Goal: Check status: Check status

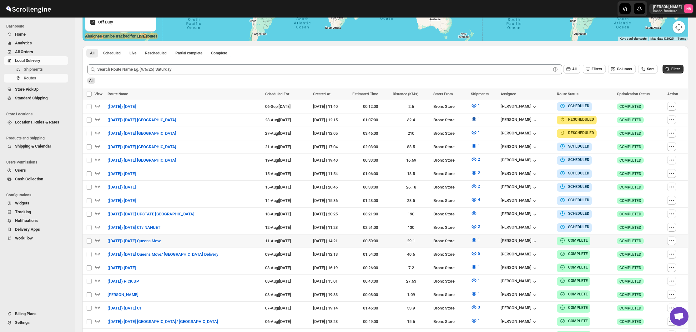
scroll to position [155, 0]
click at [480, 198] on span "4" at bounding box center [479, 199] width 2 height 5
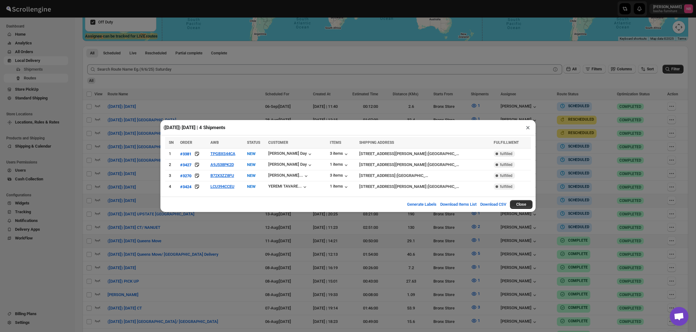
click at [216, 227] on div "([DATE]) [DATE] | 4 Shipments × SN ORDER AWB STATUS CUSTOMER ITEMS SHIPPING ADD…" at bounding box center [348, 166] width 696 height 332
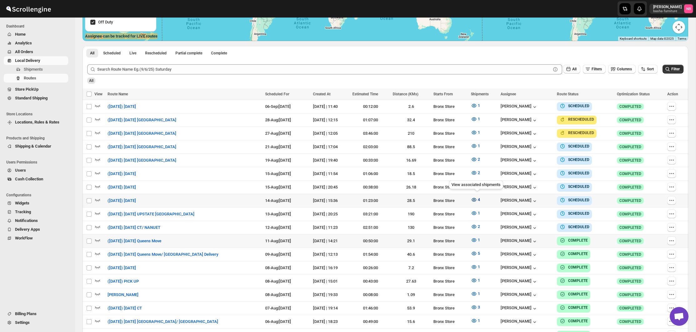
click at [480, 201] on span "4" at bounding box center [479, 200] width 2 height 6
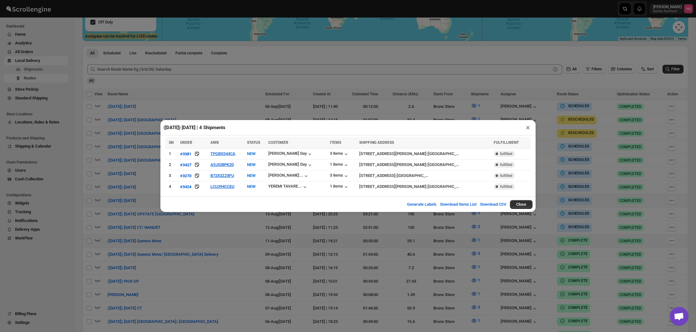
click at [239, 233] on div "([DATE]) [DATE] | 4 Shipments × SN ORDER AWB STATUS CUSTOMER ITEMS SHIPPING ADD…" at bounding box center [348, 166] width 696 height 332
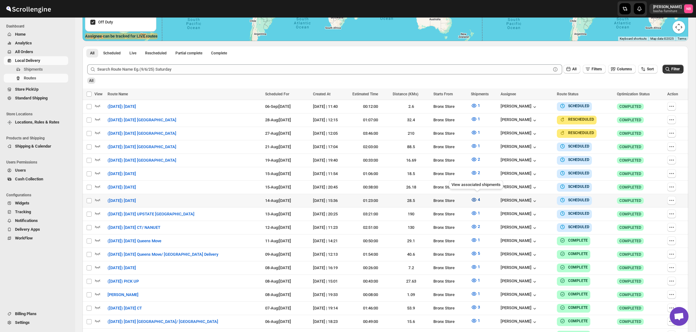
click at [473, 197] on icon "button" at bounding box center [474, 200] width 6 height 6
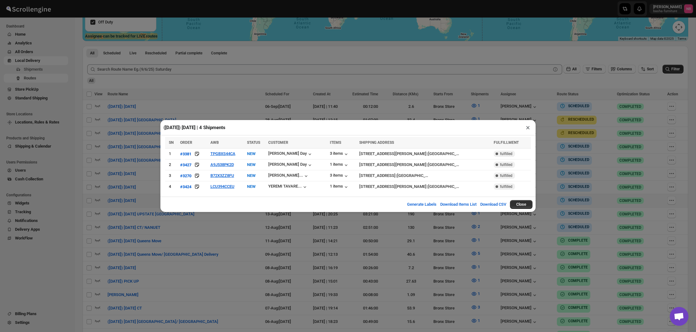
click at [334, 243] on div "([DATE]) [DATE] | 4 Shipments × SN ORDER AWB STATUS CUSTOMER ITEMS SHIPPING ADD…" at bounding box center [348, 166] width 696 height 332
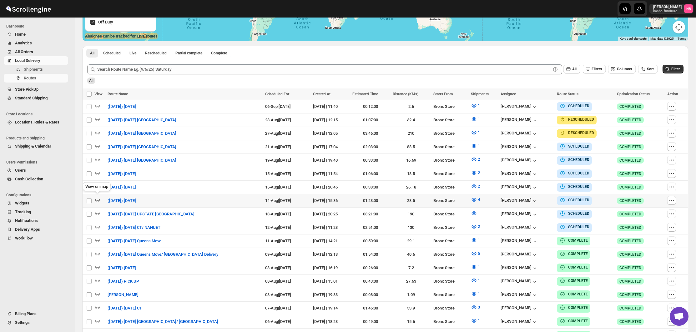
click at [95, 198] on icon "button" at bounding box center [97, 200] width 6 height 6
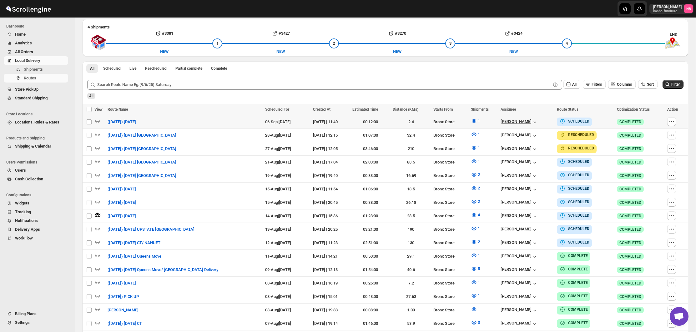
scroll to position [174, 0]
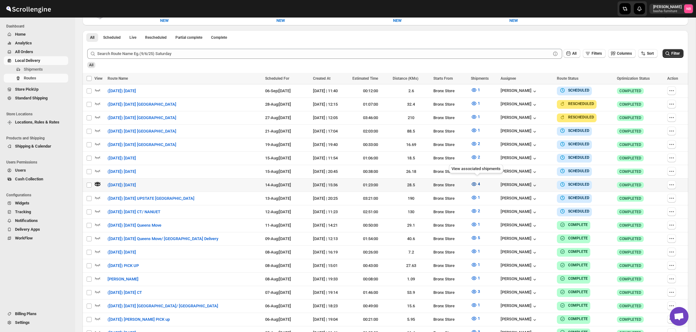
click at [475, 181] on icon "button" at bounding box center [474, 184] width 6 height 6
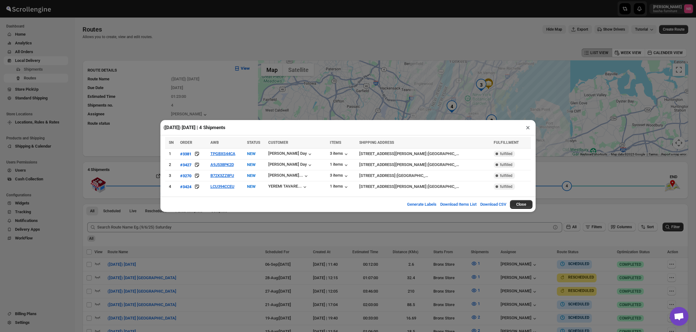
scroll to position [0, 0]
click at [343, 225] on div "([DATE]) [DATE] | 4 Shipments × SN ORDER AWB STATUS CUSTOMER ITEMS SHIPPING ADD…" at bounding box center [348, 166] width 696 height 332
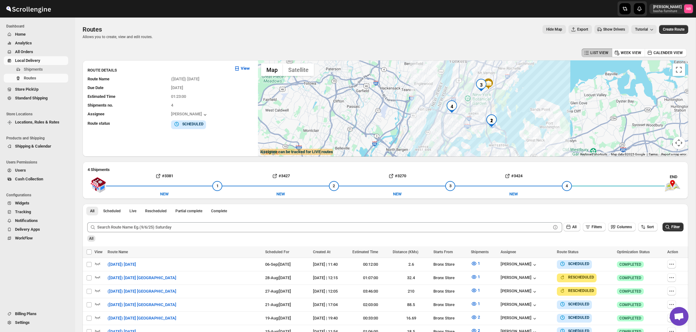
click at [511, 95] on div at bounding box center [473, 108] width 430 height 96
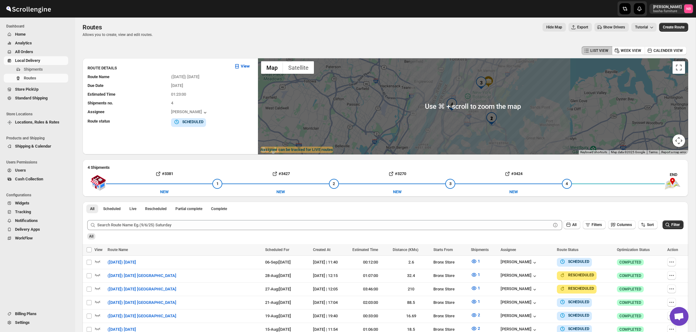
click at [511, 95] on div at bounding box center [473, 106] width 430 height 96
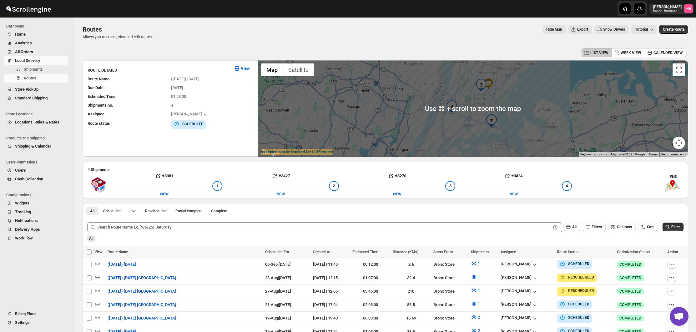
click at [518, 95] on div at bounding box center [473, 108] width 430 height 96
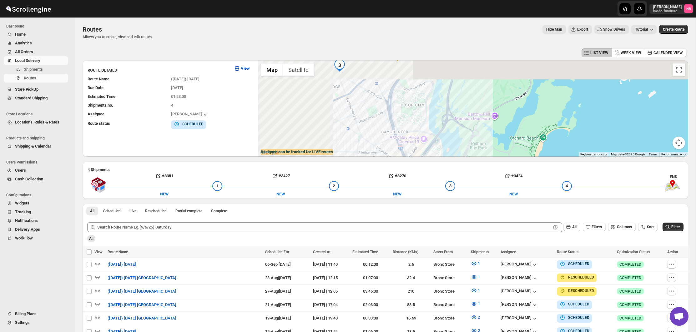
drag, startPoint x: 456, startPoint y: 86, endPoint x: 631, endPoint y: 159, distance: 189.9
click at [631, 159] on div "LIST VIEW WEEK VIEW CALENDER VIEW ROUTE DETAILS View Route Name ([DATE]) [DATE]…" at bounding box center [386, 328] width 606 height 563
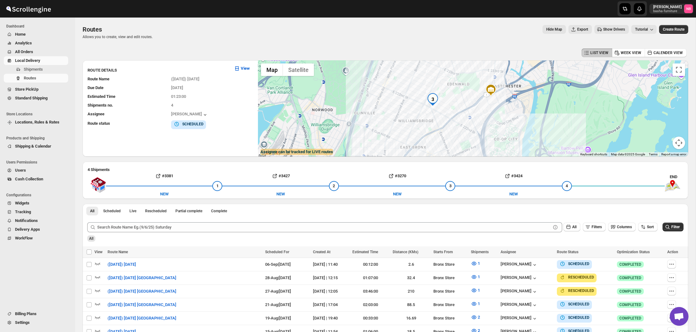
drag, startPoint x: 557, startPoint y: 125, endPoint x: 561, endPoint y: 128, distance: 4.5
click at [561, 128] on div at bounding box center [473, 108] width 430 height 96
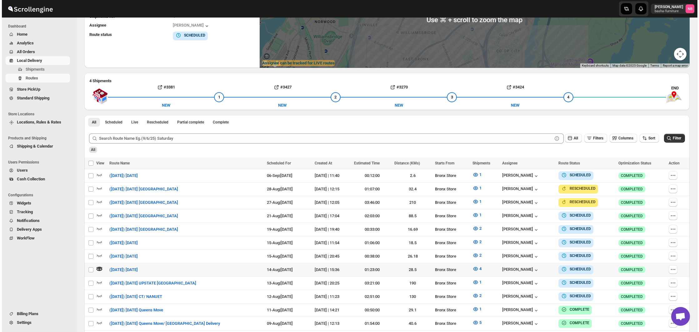
scroll to position [117, 0]
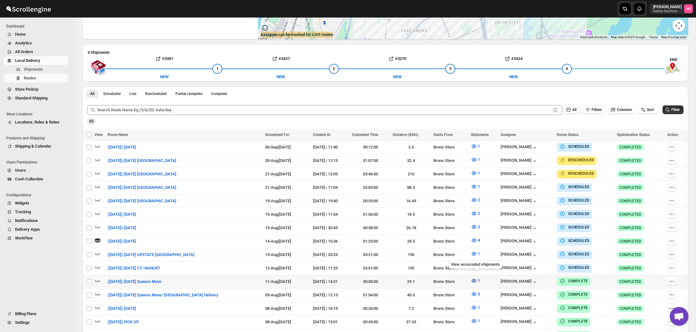
click at [477, 278] on icon "button" at bounding box center [474, 281] width 6 height 6
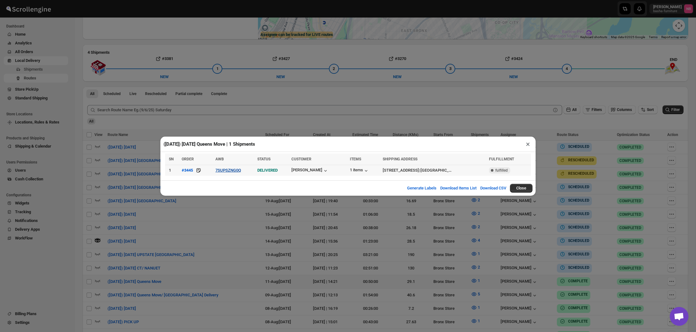
click at [235, 169] on button "7SUPSZNG0Q" at bounding box center [228, 170] width 26 height 5
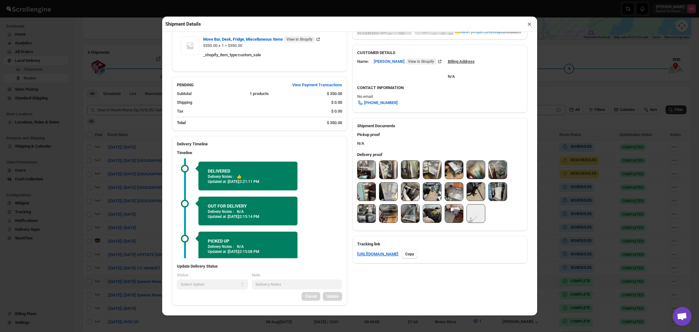
scroll to position [159, 0]
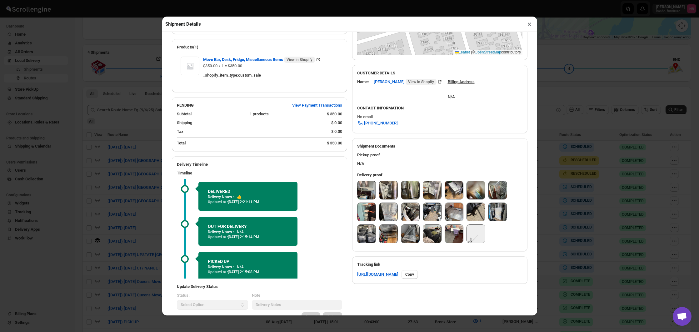
click at [366, 187] on img at bounding box center [367, 190] width 18 height 18
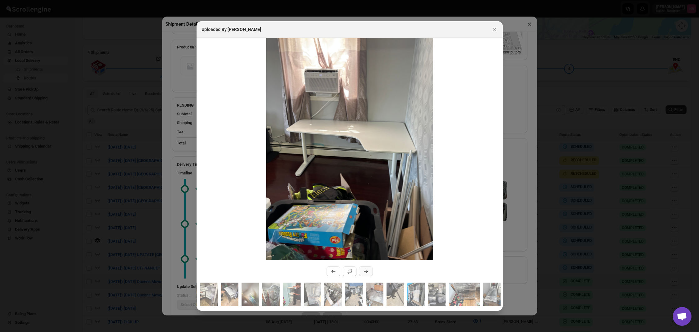
click at [363, 274] on icon ":r2h9o:" at bounding box center [366, 271] width 6 height 6
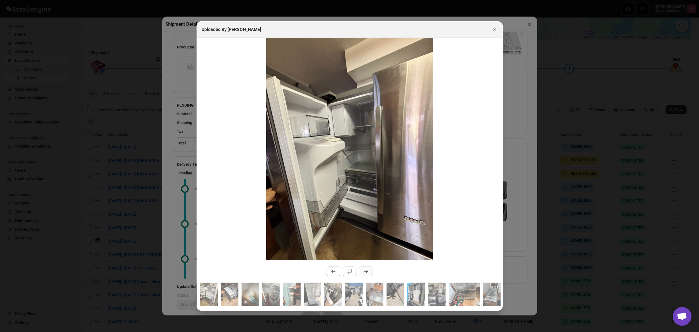
click at [364, 273] on icon ":r2h9o:" at bounding box center [366, 271] width 6 height 6
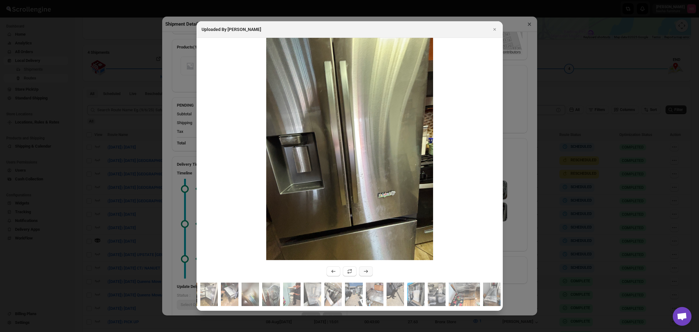
click at [364, 273] on icon ":r2h9o:" at bounding box center [366, 271] width 6 height 6
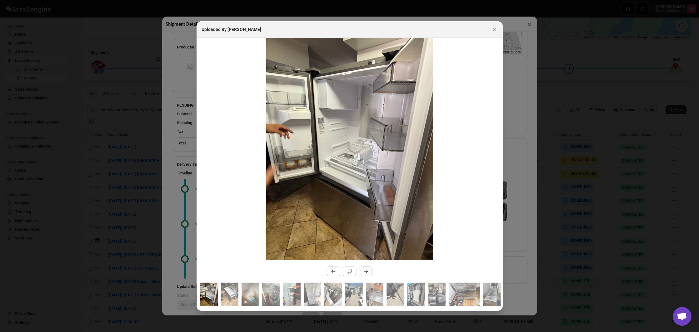
click at [364, 273] on icon ":r2h9o:" at bounding box center [366, 271] width 6 height 6
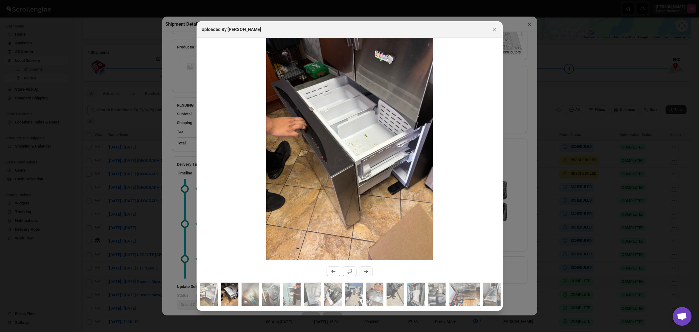
click at [364, 273] on icon ":r2h9o:" at bounding box center [366, 271] width 6 height 6
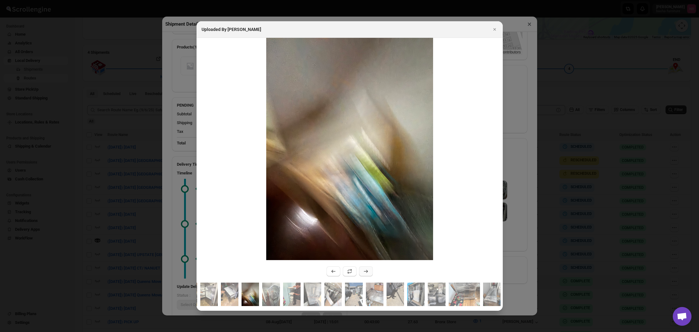
click at [364, 273] on icon ":r2h9o:" at bounding box center [366, 271] width 6 height 6
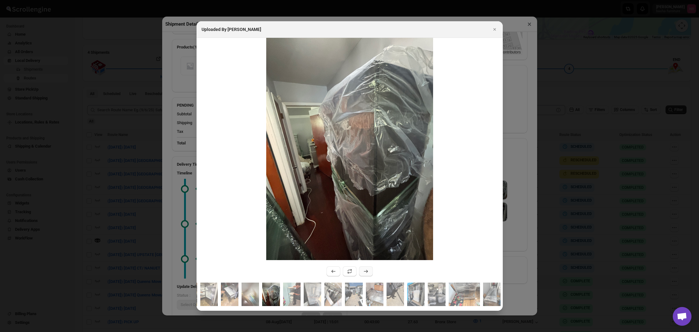
click at [364, 273] on icon ":r2h9o:" at bounding box center [366, 271] width 6 height 6
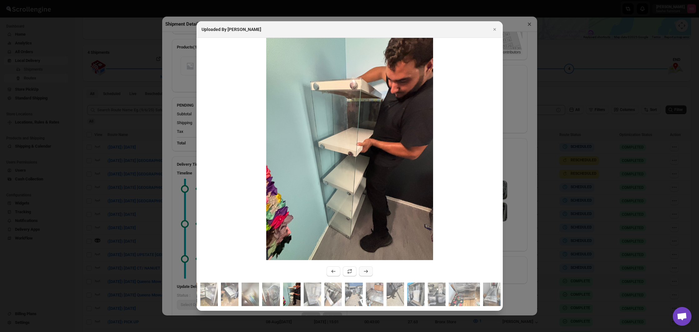
click at [364, 273] on icon ":r2h9o:" at bounding box center [366, 271] width 6 height 6
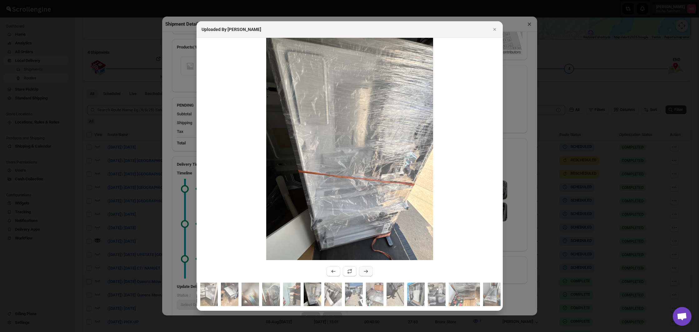
click at [364, 273] on icon ":r2h9o:" at bounding box center [366, 271] width 6 height 6
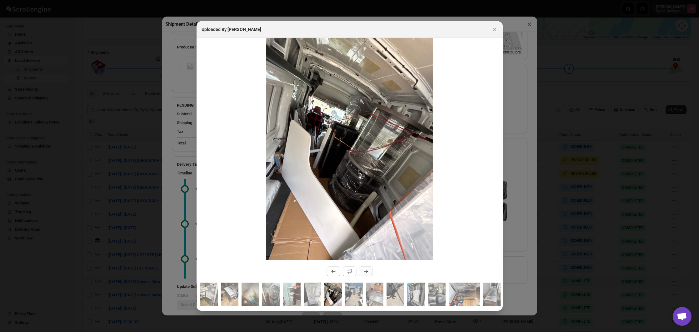
click at [364, 273] on icon ":r2h9o:" at bounding box center [366, 271] width 6 height 6
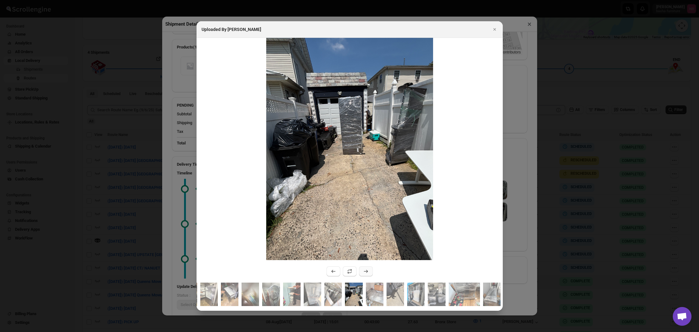
click at [364, 273] on icon ":r2h9o:" at bounding box center [366, 271] width 6 height 6
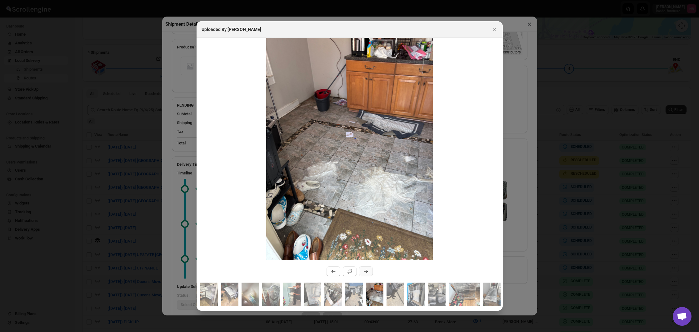
click at [364, 273] on icon ":r2h9o:" at bounding box center [366, 271] width 6 height 6
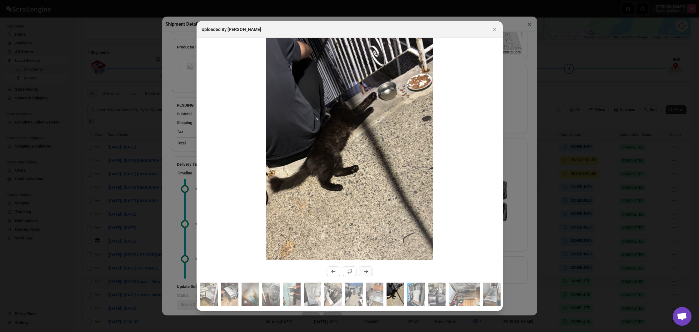
click at [364, 273] on icon ":r2h9o:" at bounding box center [366, 271] width 6 height 6
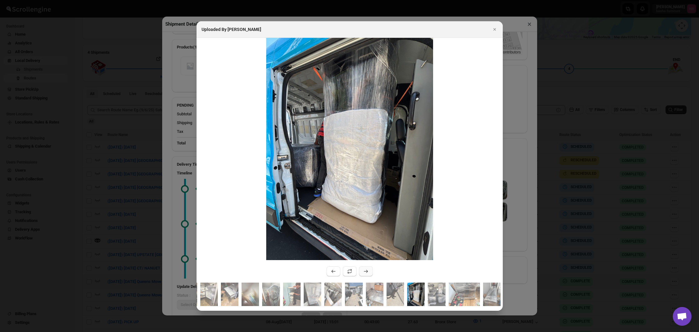
click at [364, 273] on icon ":r2h9o:" at bounding box center [366, 271] width 6 height 6
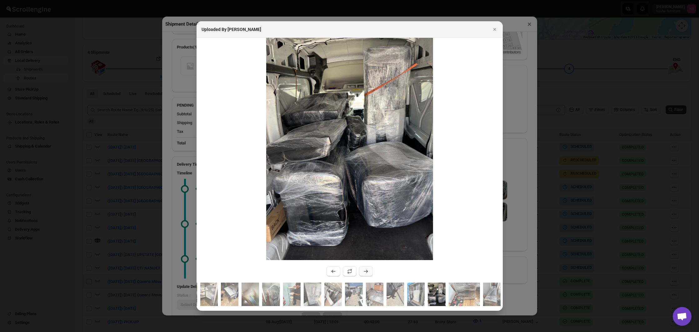
click at [364, 273] on icon ":r2h9o:" at bounding box center [366, 271] width 6 height 6
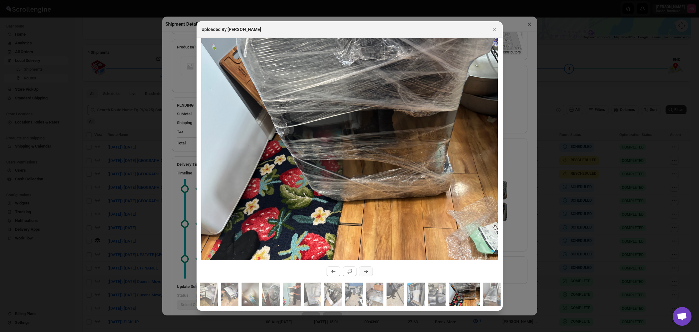
click at [364, 273] on icon ":r2h9o:" at bounding box center [366, 271] width 6 height 6
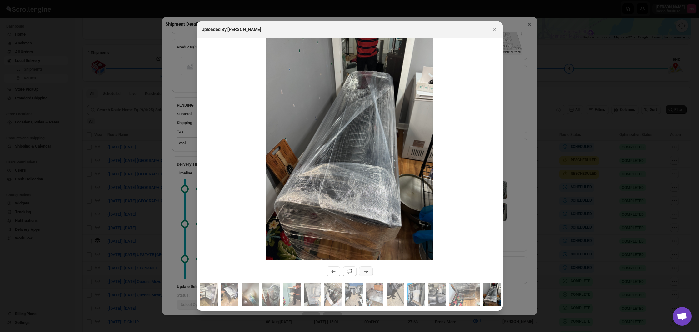
click at [364, 273] on icon ":r2h9o:" at bounding box center [366, 271] width 6 height 6
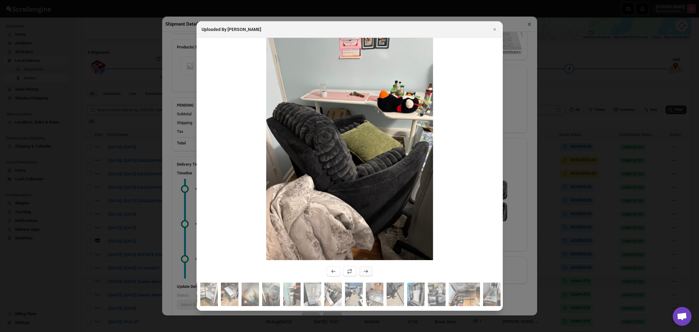
click at [364, 273] on icon ":r2h9o:" at bounding box center [366, 271] width 6 height 6
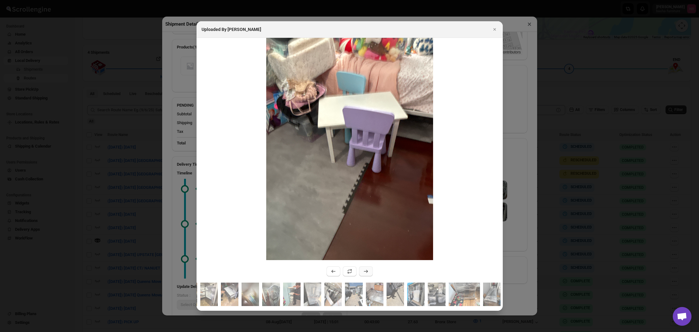
click at [364, 273] on icon ":r2h9o:" at bounding box center [366, 271] width 6 height 6
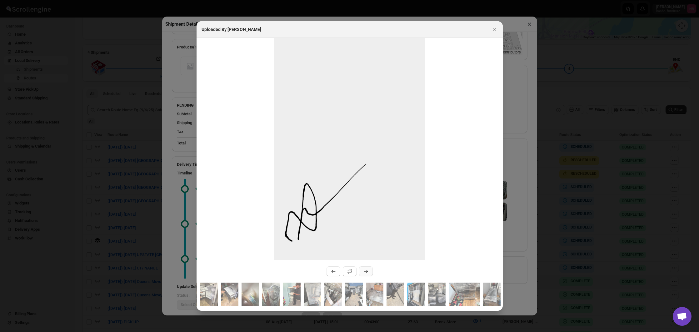
click at [364, 273] on icon ":r2h9o:" at bounding box center [366, 271] width 6 height 6
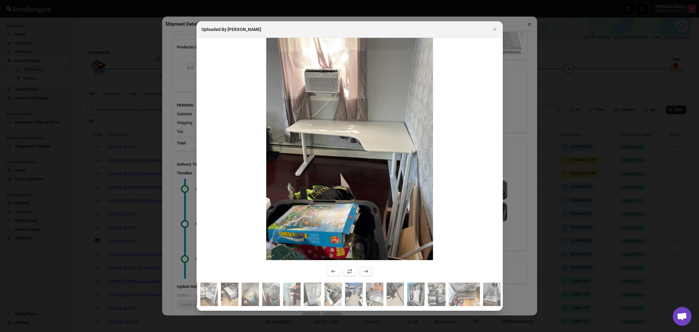
click at [364, 273] on icon ":r2h9o:" at bounding box center [366, 271] width 6 height 6
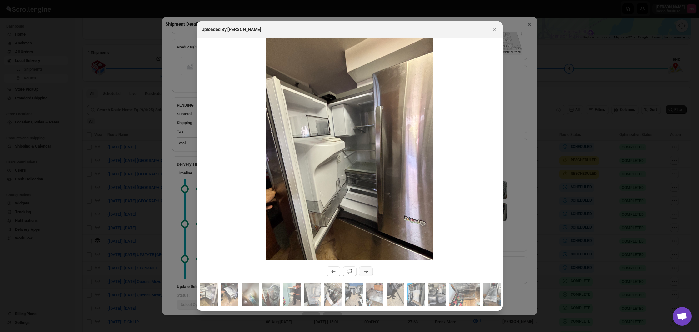
click at [364, 273] on icon ":r2h9o:" at bounding box center [366, 271] width 6 height 6
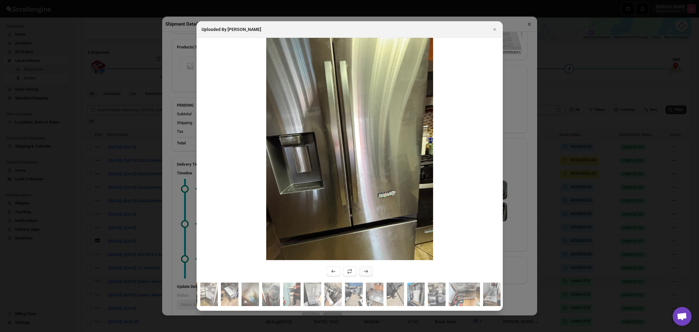
click at [364, 273] on icon ":r2h9o:" at bounding box center [366, 271] width 6 height 6
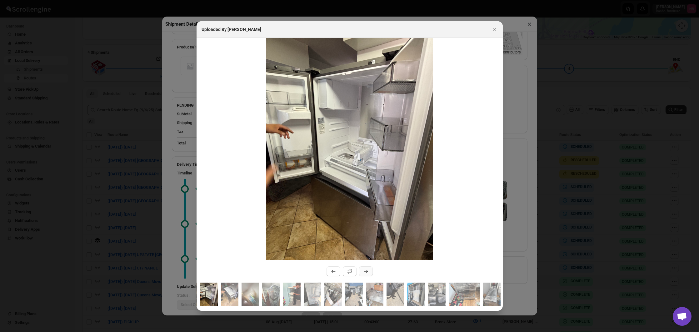
click at [364, 273] on icon ":r2h9o:" at bounding box center [366, 271] width 6 height 6
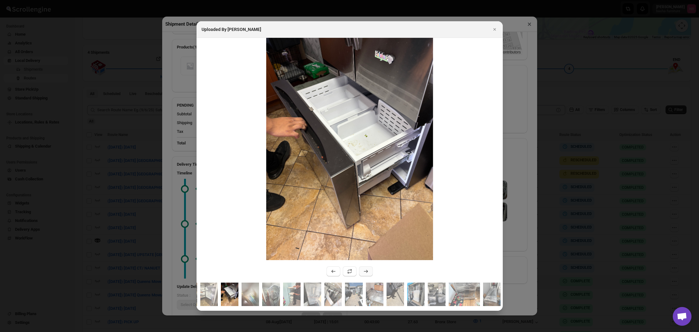
click at [364, 273] on icon ":r2h9o:" at bounding box center [366, 271] width 6 height 6
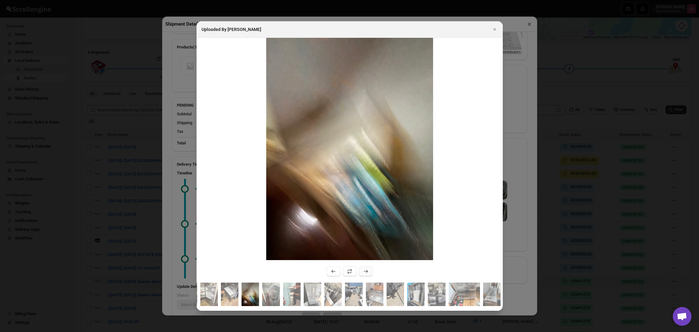
click at [364, 273] on icon ":r2h9o:" at bounding box center [366, 271] width 6 height 6
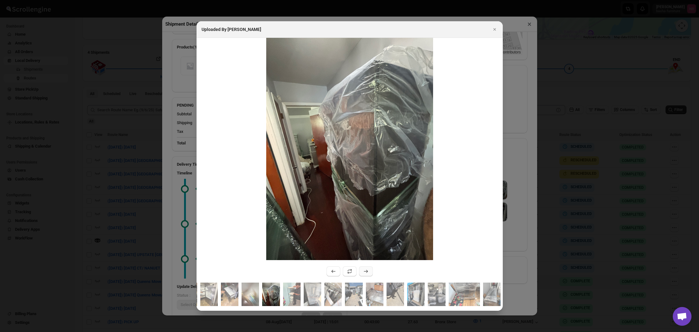
click at [364, 273] on icon ":r2h9o:" at bounding box center [366, 271] width 6 height 6
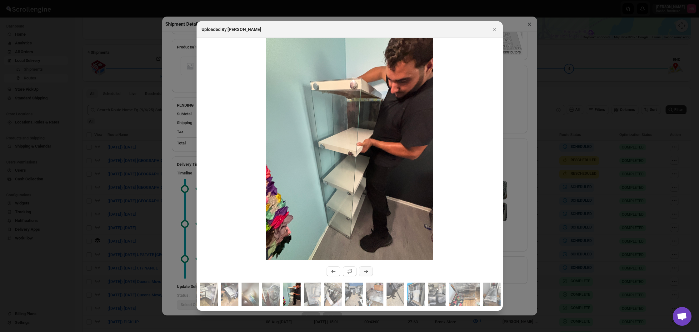
click at [364, 273] on icon ":r2h9o:" at bounding box center [366, 271] width 6 height 6
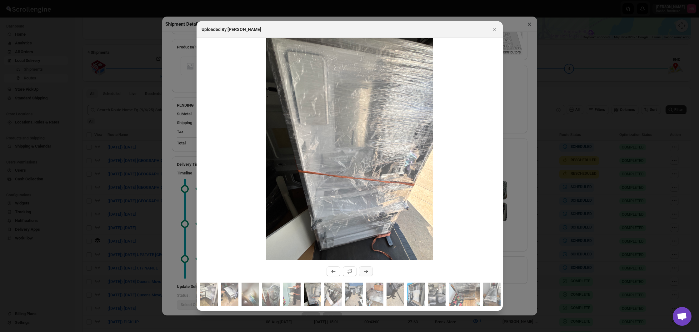
click at [364, 273] on icon ":r2h9o:" at bounding box center [366, 271] width 6 height 6
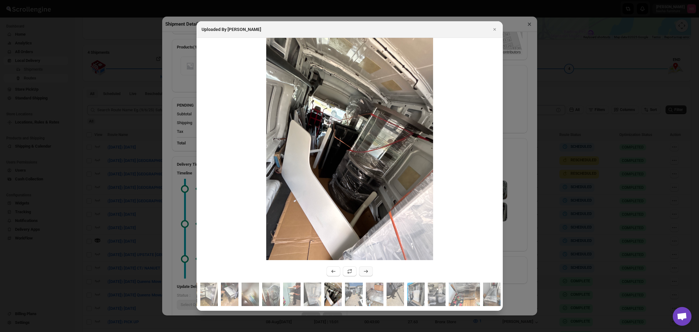
click at [364, 273] on icon ":r2h9o:" at bounding box center [366, 271] width 6 height 6
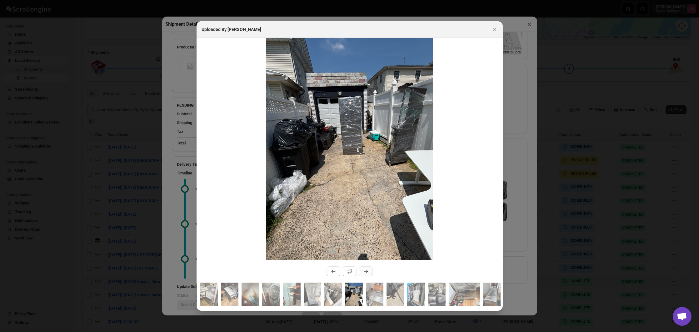
click at [364, 273] on icon ":r2h9o:" at bounding box center [366, 271] width 6 height 6
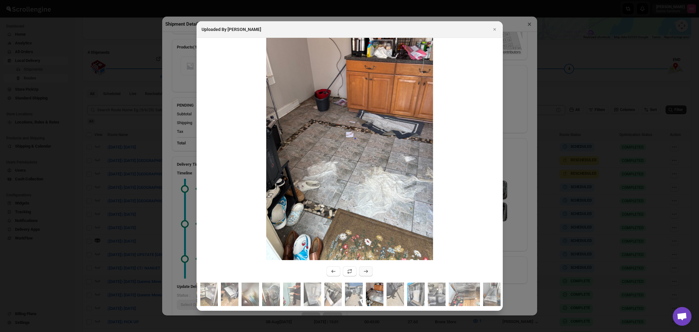
click at [364, 273] on icon ":r2h9o:" at bounding box center [366, 271] width 6 height 6
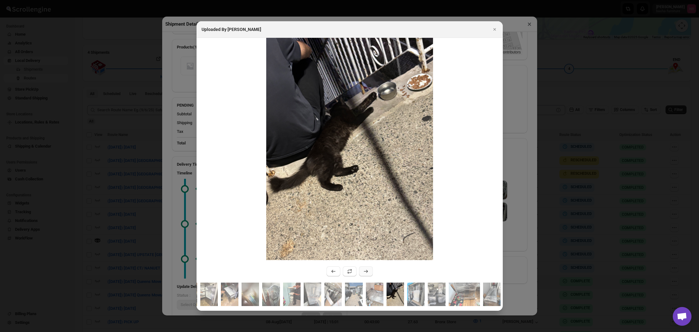
click at [364, 273] on icon ":r2h9o:" at bounding box center [366, 271] width 6 height 6
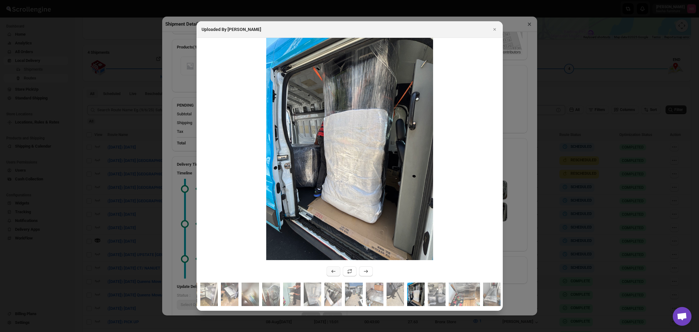
click at [329, 271] on button ":r2h9o:" at bounding box center [334, 271] width 14 height 10
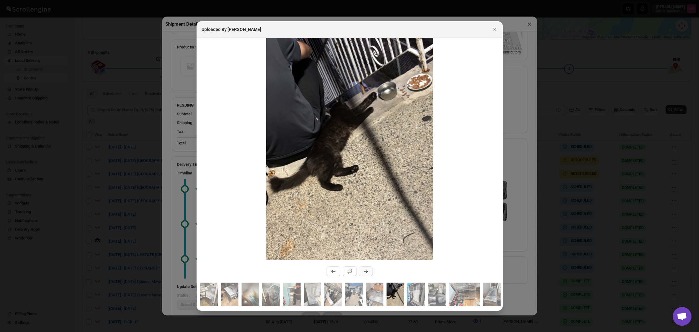
click at [366, 272] on icon ":r2h9o:" at bounding box center [366, 271] width 6 height 6
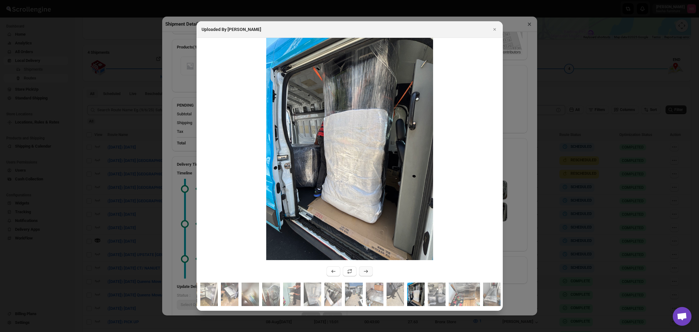
click at [366, 272] on icon ":r2h9o:" at bounding box center [366, 271] width 6 height 6
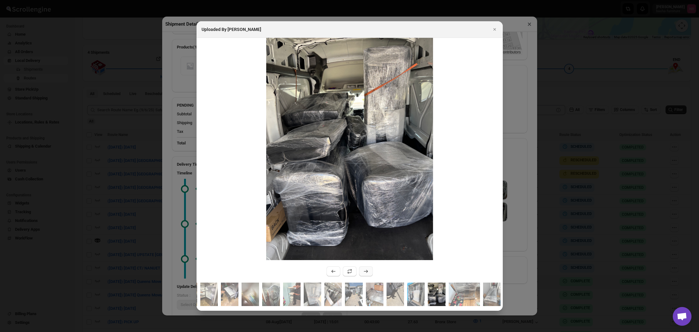
click at [366, 272] on icon ":r2h9o:" at bounding box center [366, 271] width 6 height 6
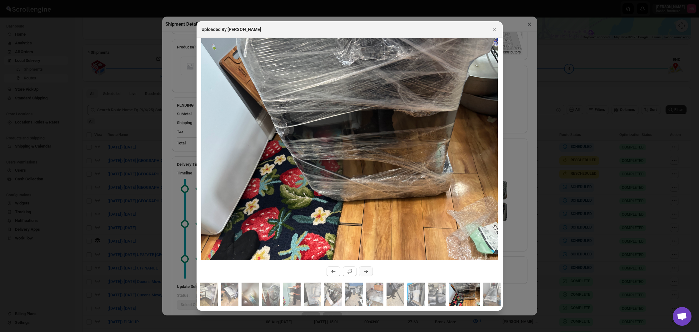
click at [366, 272] on icon ":r2h9o:" at bounding box center [366, 271] width 6 height 6
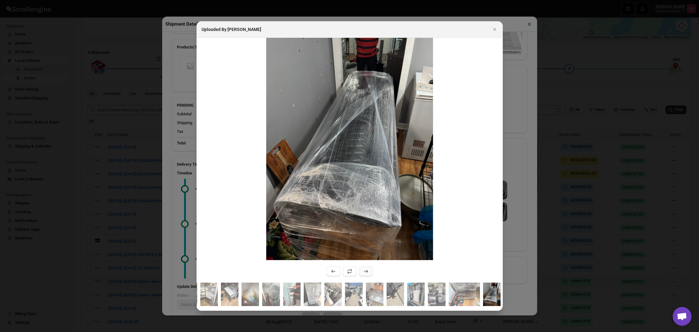
click at [366, 272] on icon ":r2h9o:" at bounding box center [366, 271] width 6 height 6
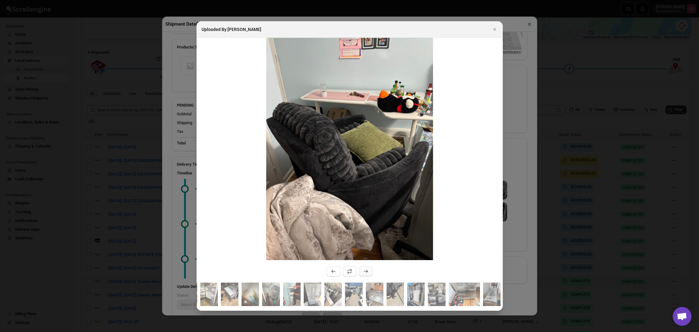
click at [366, 272] on icon ":r2h9o:" at bounding box center [366, 271] width 6 height 6
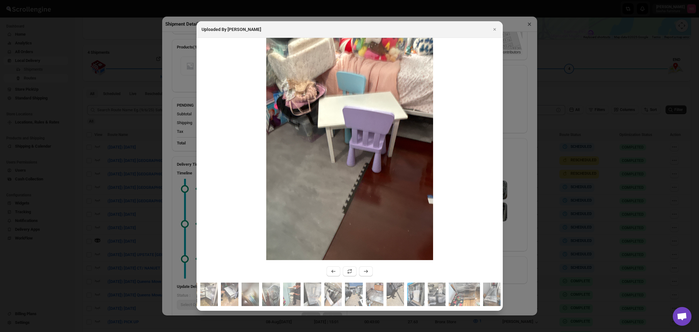
click at [530, 264] on div at bounding box center [349, 166] width 699 height 332
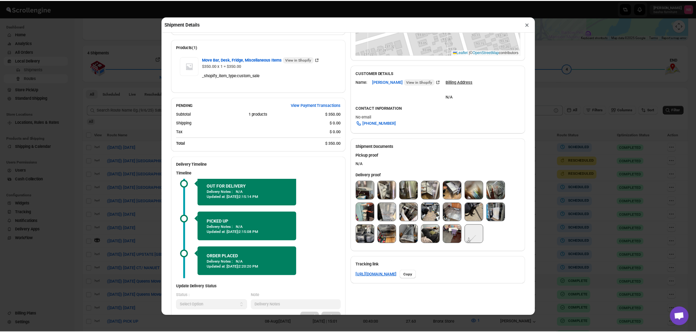
scroll to position [40, 0]
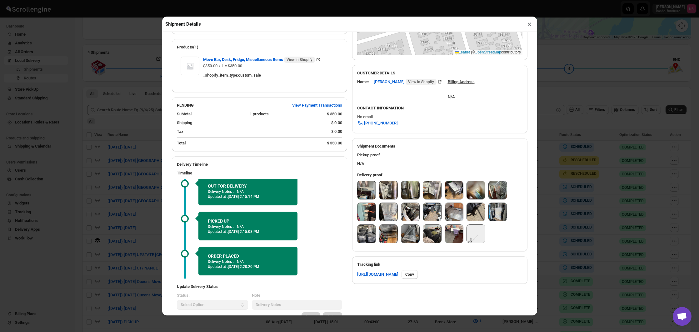
click at [558, 223] on div "Shipment Details × #3445 Awb : 7SUPSZNG0Q DATE [DATE] | 14:19 Success DELIVERED…" at bounding box center [349, 166] width 699 height 332
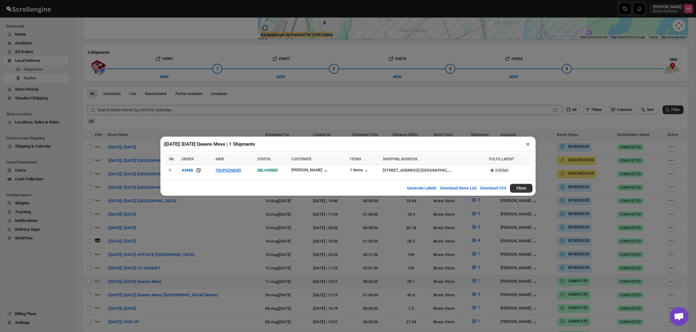
click at [501, 237] on div "([DATE]) [DATE] Queens Move | 1 Shipments × SN ORDER AWB STATUS CUSTOMER ITEMS …" at bounding box center [348, 166] width 696 height 332
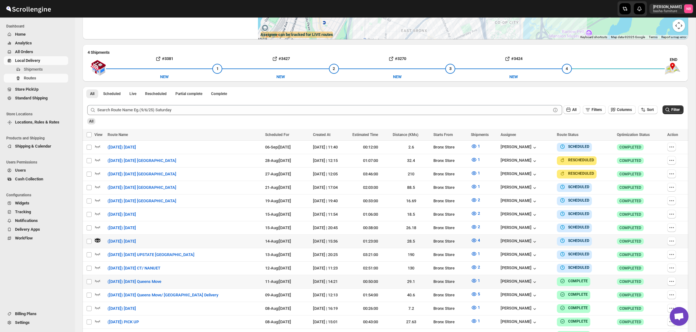
scroll to position [117, 0]
